Goal: Find specific page/section: Find specific page/section

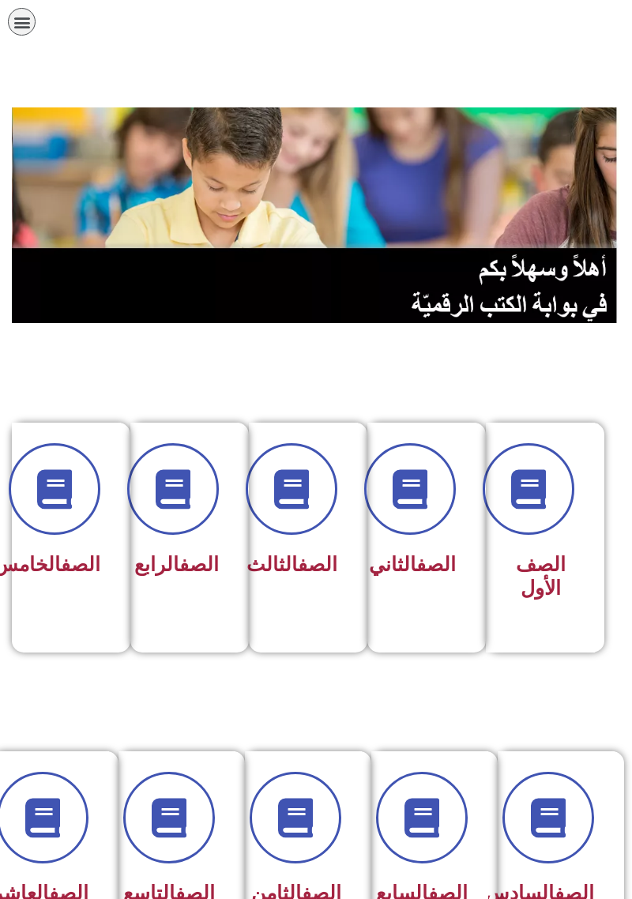
scroll to position [0, -8]
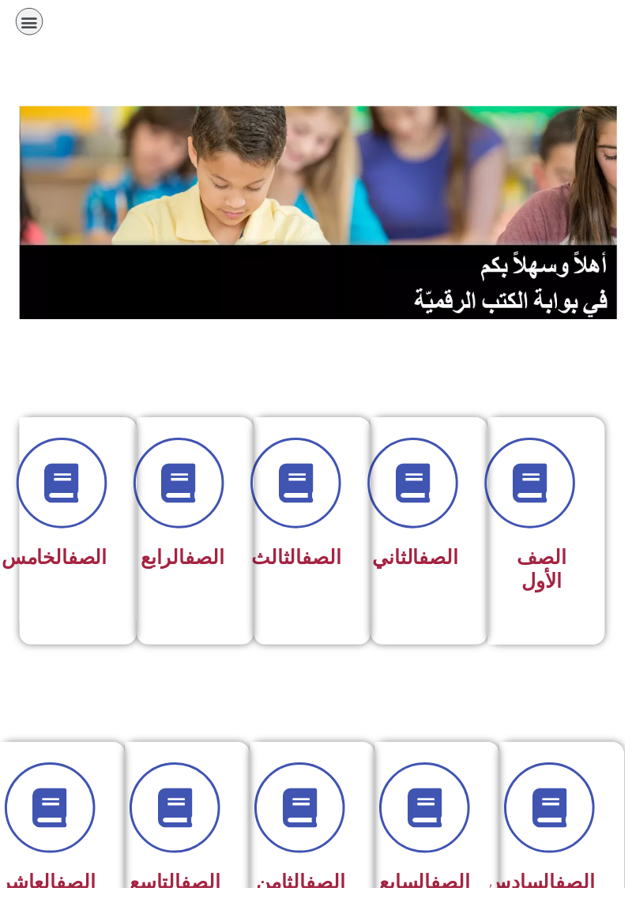
click at [27, 27] on icon "כפתור פתיחת תפריט" at bounding box center [29, 21] width 17 height 17
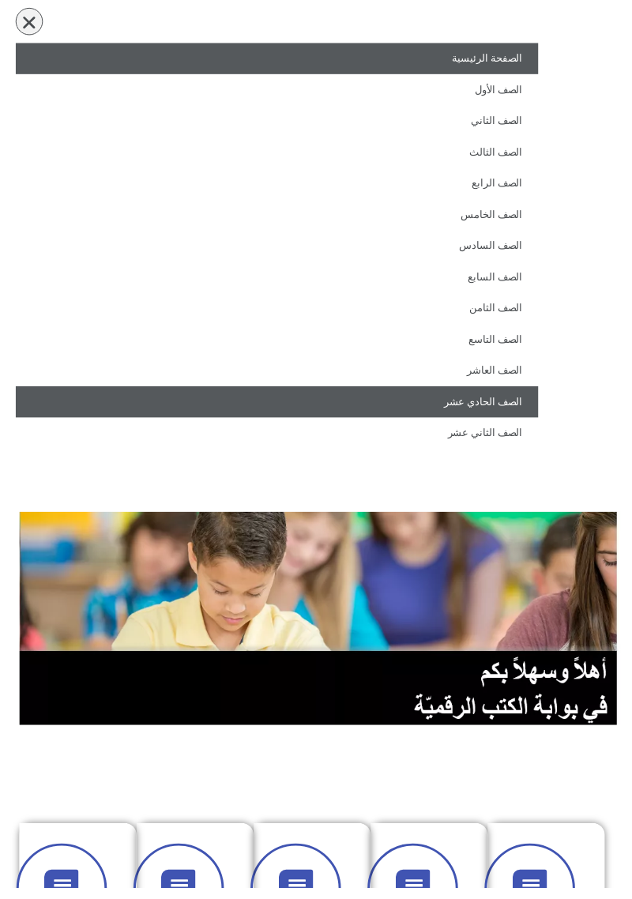
click at [504, 408] on link "الصف الحادي عشر" at bounding box center [280, 407] width 529 height 32
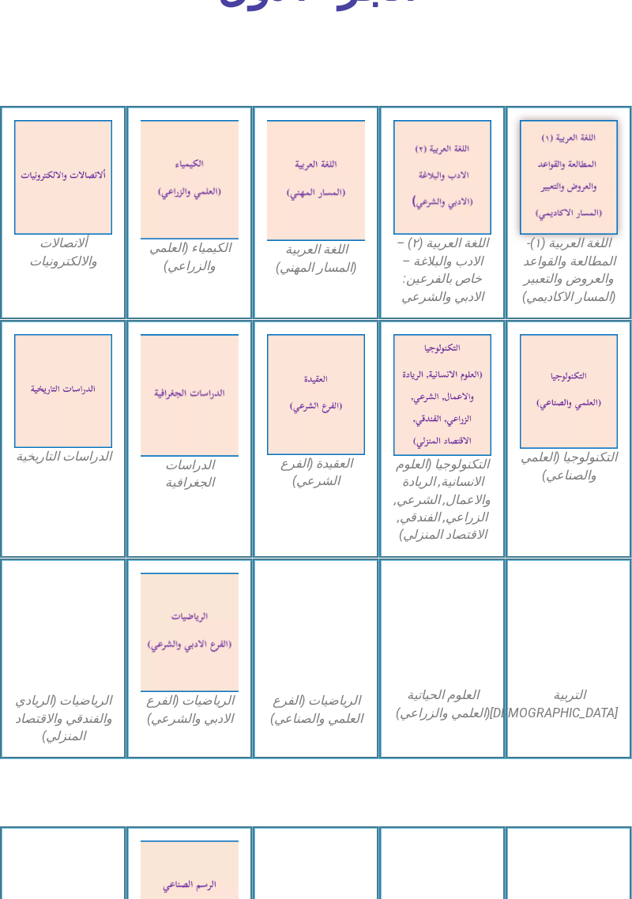
scroll to position [605, 0]
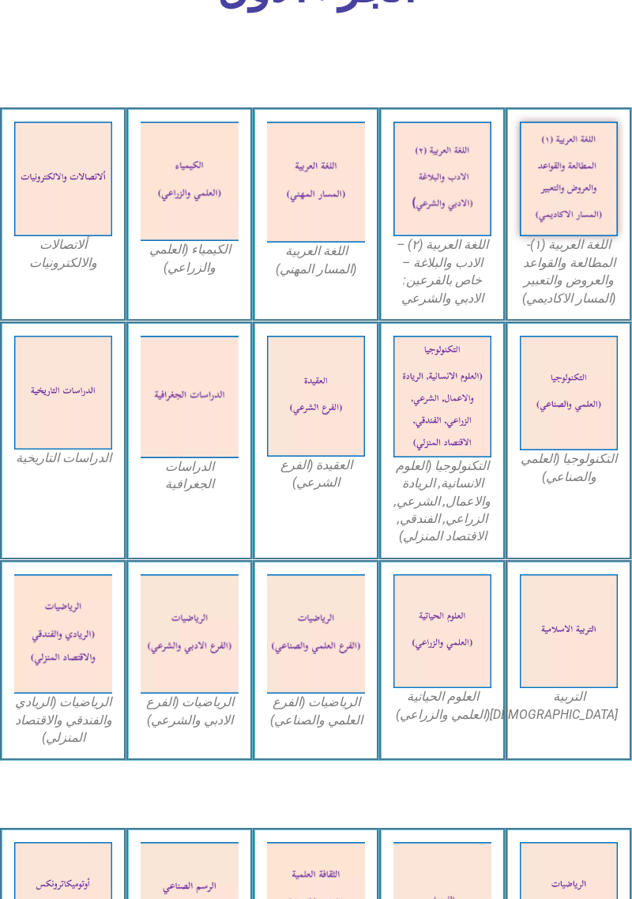
click at [586, 703] on figcaption "التربية الاسلامية" at bounding box center [569, 706] width 98 height 36
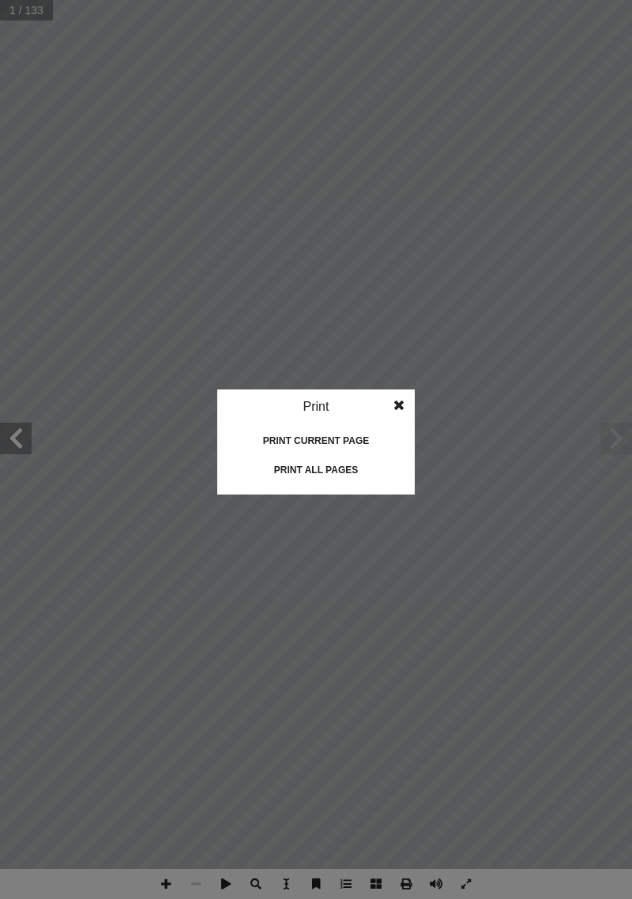
click at [372, 475] on div "Print all pages" at bounding box center [316, 469] width 158 height 25
